Goal: Task Accomplishment & Management: Complete application form

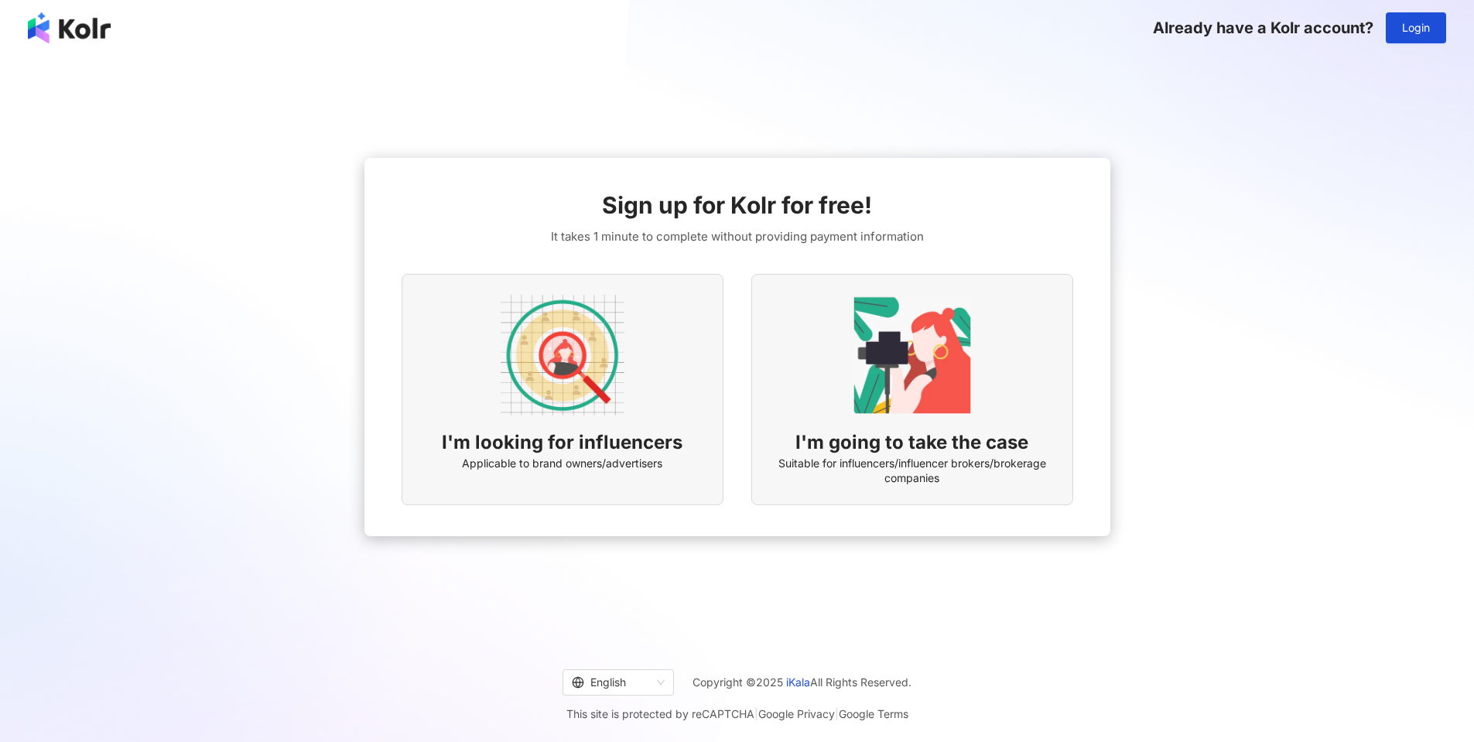
click at [543, 347] on img at bounding box center [563, 355] width 124 height 124
click at [878, 402] on img at bounding box center [912, 355] width 124 height 124
